Goal: Understand process/instructions

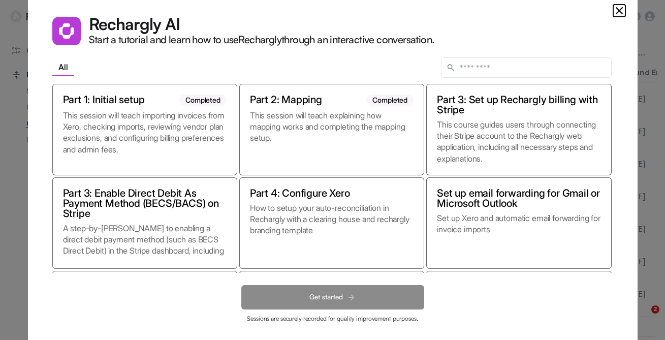
click at [621, 19] on div "Rechargly AI Start a tutorial and learn how to use Rechargly through an interac…" at bounding box center [333, 170] width 610 height 356
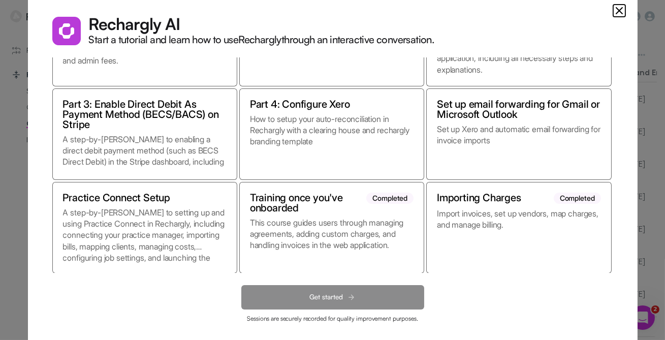
click at [619, 6] on icon "Close" at bounding box center [619, 11] width 12 height 12
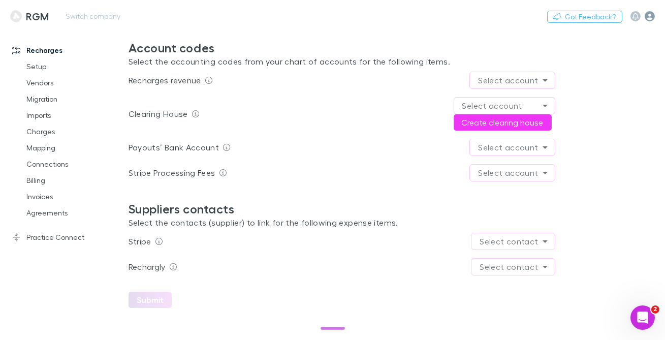
click at [653, 17] on icon "button" at bounding box center [650, 16] width 10 height 10
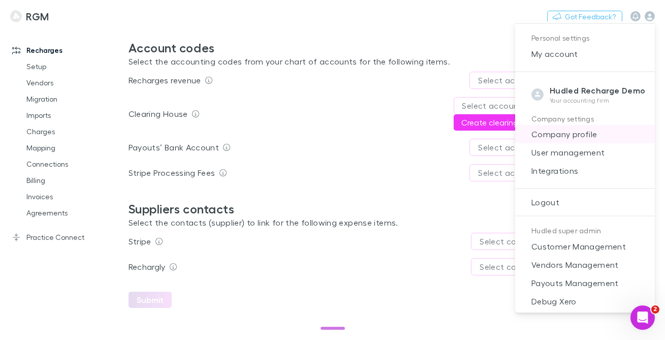
scroll to position [151, 0]
click at [364, 29] on div at bounding box center [332, 170] width 665 height 340
